Goal: Task Accomplishment & Management: Manage account settings

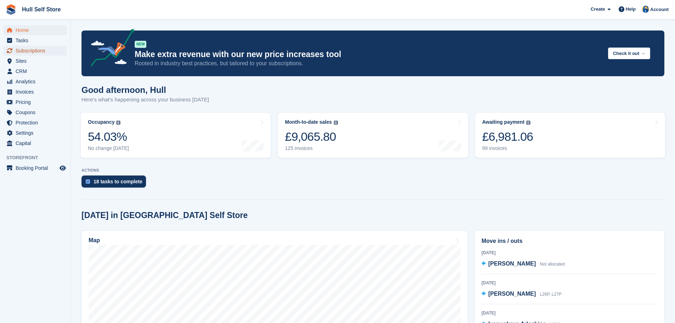
click at [24, 52] on span "Subscriptions" at bounding box center [37, 51] width 42 height 10
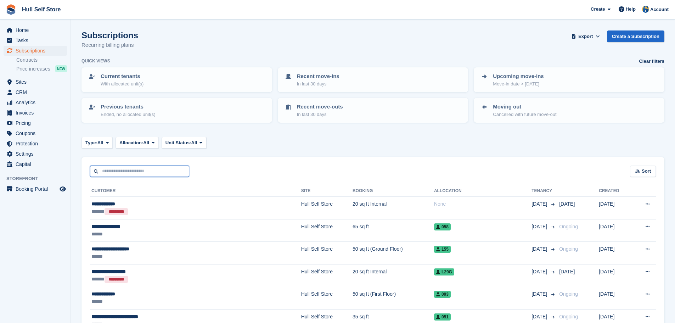
click at [120, 168] on input "text" at bounding box center [139, 171] width 99 height 12
type input "*****"
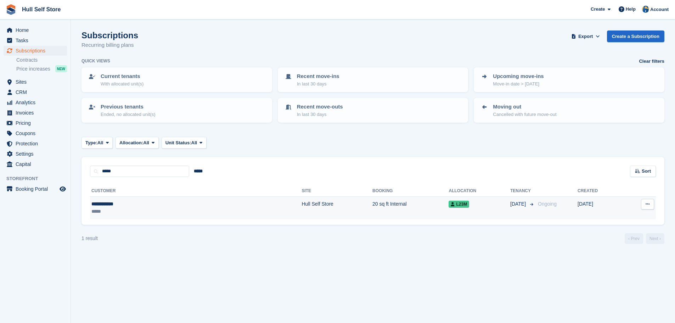
click at [137, 215] on td "**********" at bounding box center [195, 208] width 211 height 22
